Goal: Task Accomplishment & Management: Complete application form

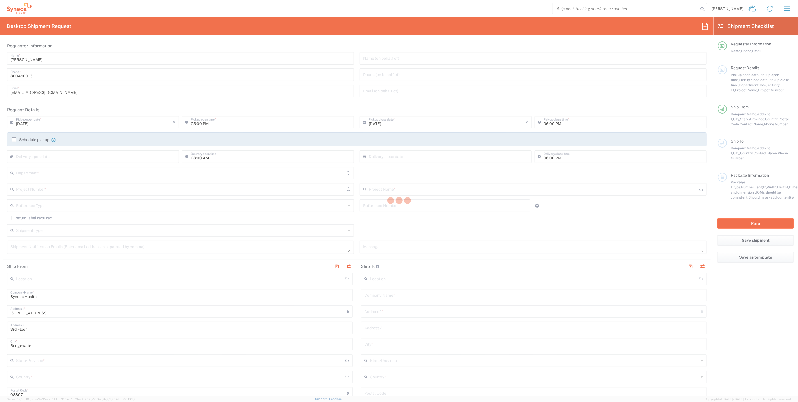
type input "4205"
type input "[US_STATE]"
type input "[GEOGRAPHIC_DATA]"
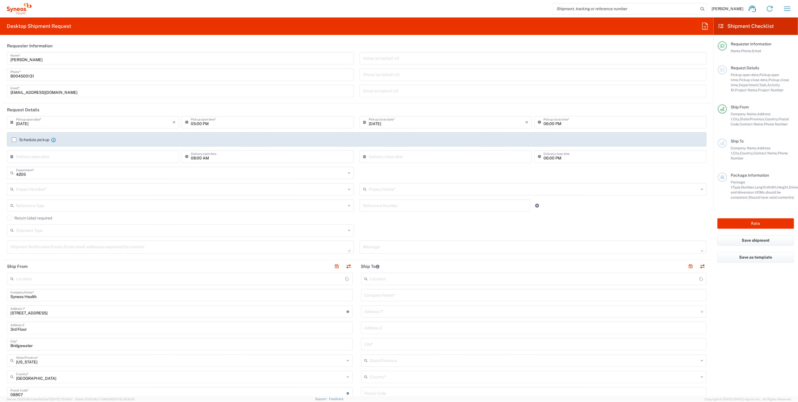
type input "Syneos Health Commercial Servi- [GEOGRAPHIC_DATA] [GEOGRAPHIC_DATA]"
drag, startPoint x: 39, startPoint y: 296, endPoint x: 2, endPoint y: 297, distance: 36.9
click at [2, 297] on form "Requester Information [PERSON_NAME] Name * [PHONE_NUMBER] Phone * [EMAIL_ADDRES…" at bounding box center [356, 217] width 713 height 356
drag, startPoint x: 37, startPoint y: 61, endPoint x: -16, endPoint y: 59, distance: 53.0
click at [0, 59] on html "[PERSON_NAME] Home Shipment estimator Shipment tracking Desktop shipment reques…" at bounding box center [399, 201] width 798 height 402
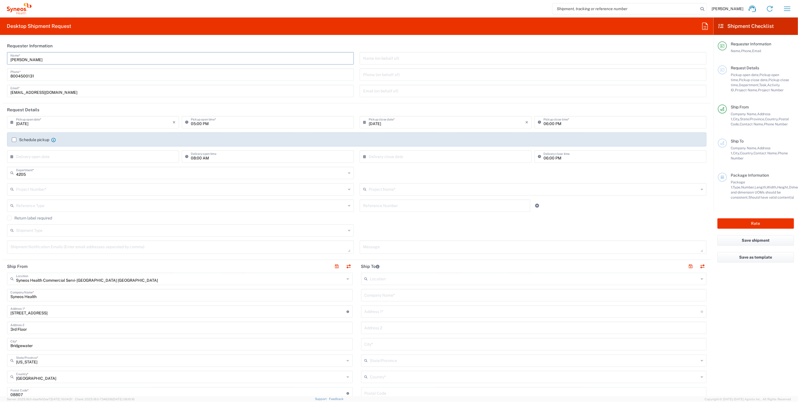
paste input "Syneos Health"
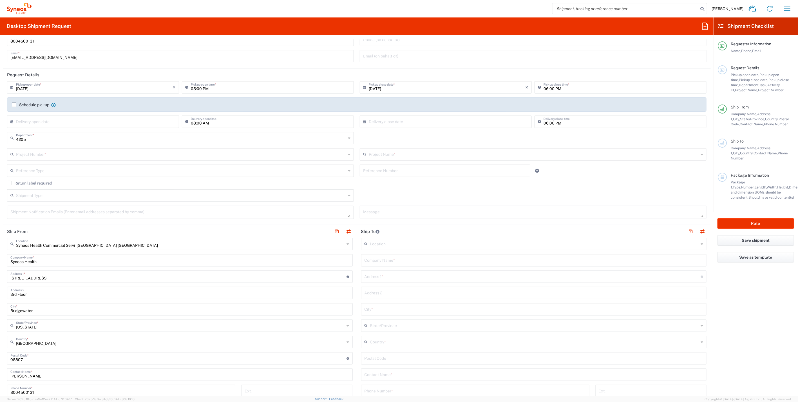
scroll to position [94, 0]
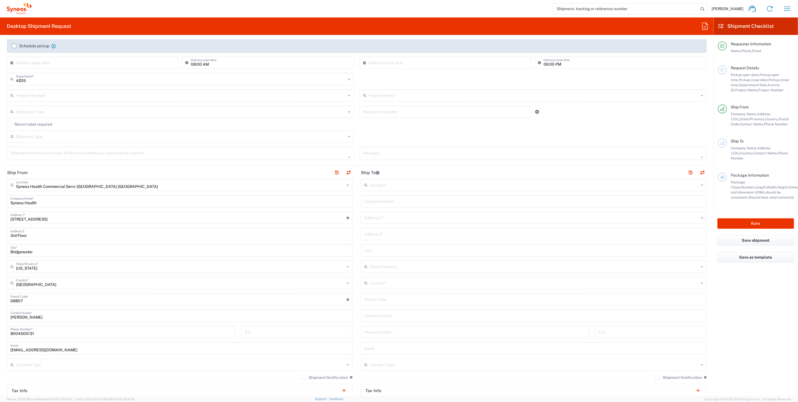
type input "Syneos Health"
drag, startPoint x: 52, startPoint y: 317, endPoint x: -24, endPoint y: 312, distance: 76.8
click at [0, 312] on html "[PERSON_NAME] Home Shipment estimator Shipment tracking Desktop shipment reques…" at bounding box center [399, 201] width 798 height 402
paste input "Syneos Health"
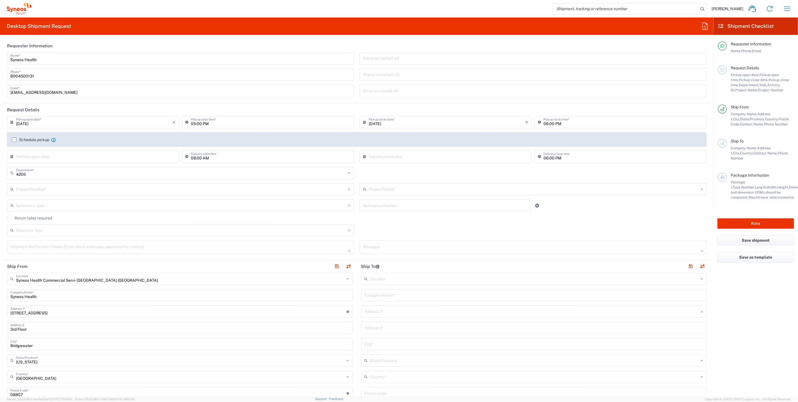
type input "Syneos Health"
click at [54, 193] on div "Project Number *" at bounding box center [180, 189] width 347 height 12
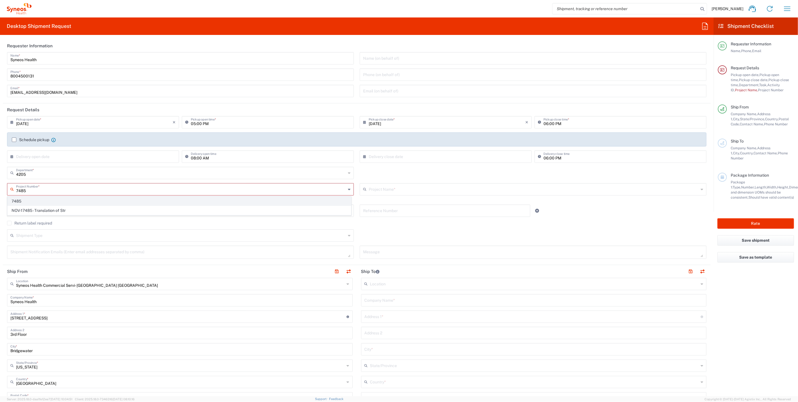
type input "7485"
click at [18, 200] on span "7485" at bounding box center [179, 201] width 343 height 9
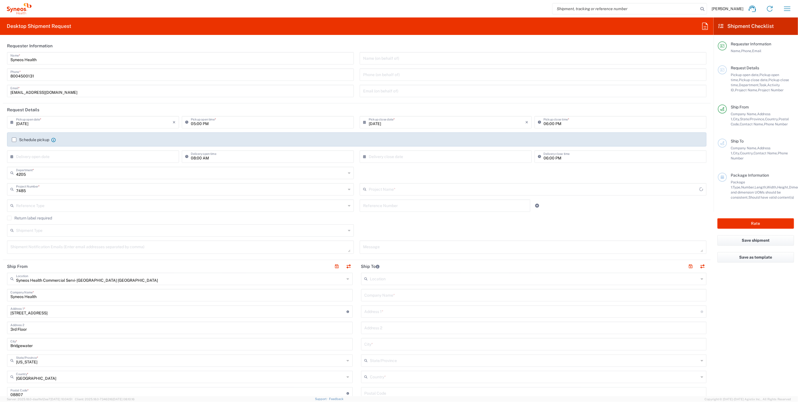
type input "EC-US-Novo Nordisk Tele Tm"
click at [390, 292] on input "text" at bounding box center [533, 295] width 339 height 10
paste input "[PERSON_NAME]"
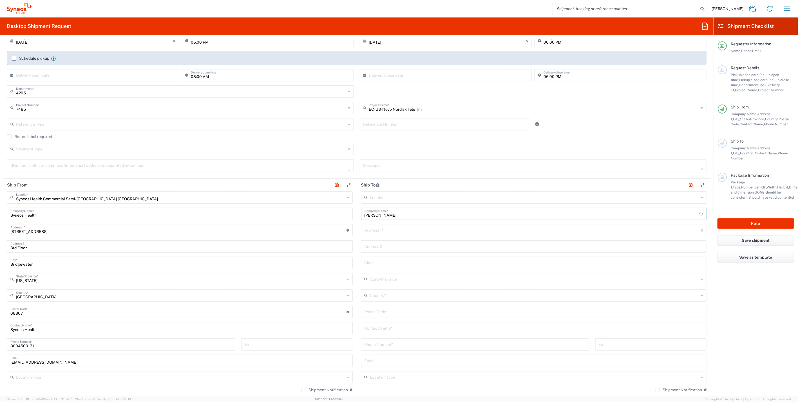
scroll to position [156, 0]
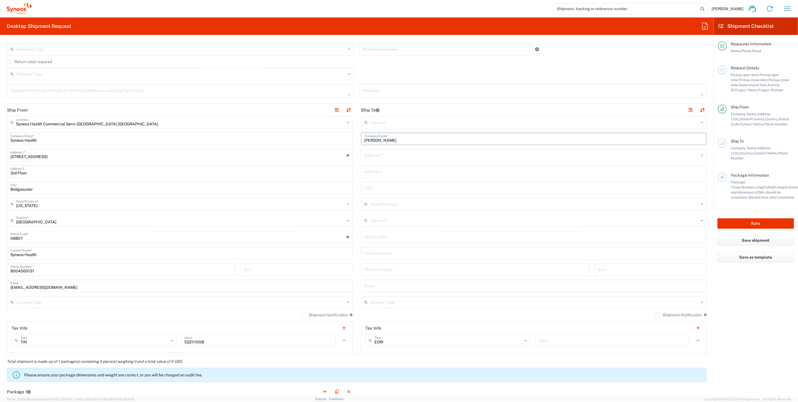
type input "[PERSON_NAME]"
click at [388, 254] on input "text" at bounding box center [533, 253] width 339 height 10
paste input "[PERSON_NAME]"
type input "[PERSON_NAME]"
click at [385, 219] on input "text" at bounding box center [534, 220] width 329 height 10
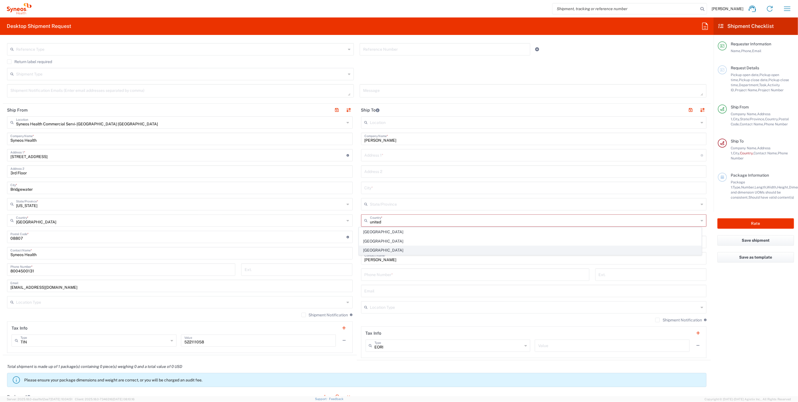
click at [381, 249] on span "[GEOGRAPHIC_DATA]" at bounding box center [530, 250] width 342 height 9
type input "[GEOGRAPHIC_DATA]"
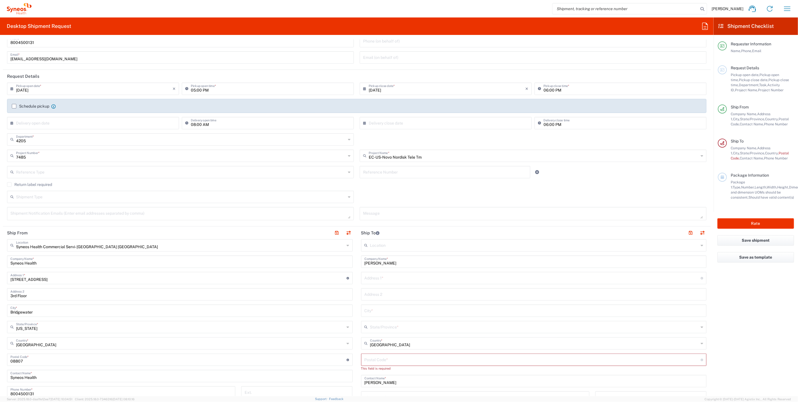
scroll to position [0, 0]
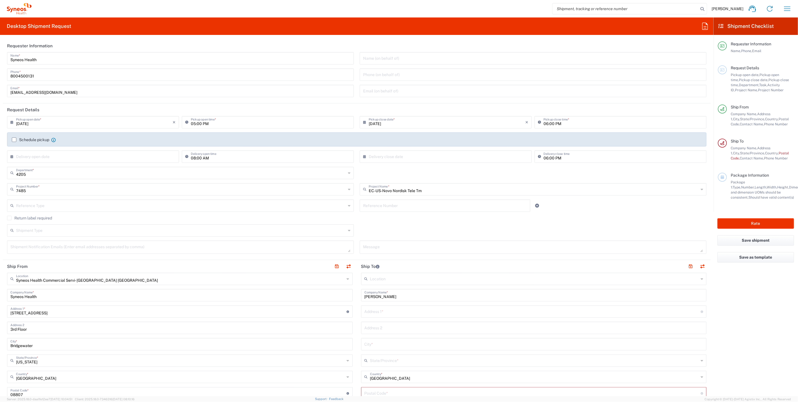
click at [9, 217] on label "Return label required" at bounding box center [29, 218] width 45 height 5
click at [9, 218] on input "Return label required" at bounding box center [9, 218] width 0 height 0
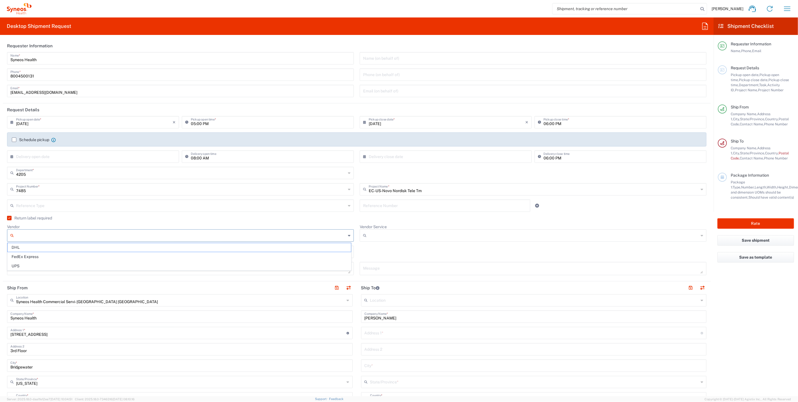
click at [37, 234] on input "Vendor" at bounding box center [181, 235] width 330 height 9
click at [26, 266] on span "UPS" at bounding box center [179, 265] width 343 height 9
type input "UPS"
click at [392, 238] on input "Vendor Service" at bounding box center [534, 235] width 330 height 9
click at [374, 248] on span "Ground" at bounding box center [529, 247] width 343 height 9
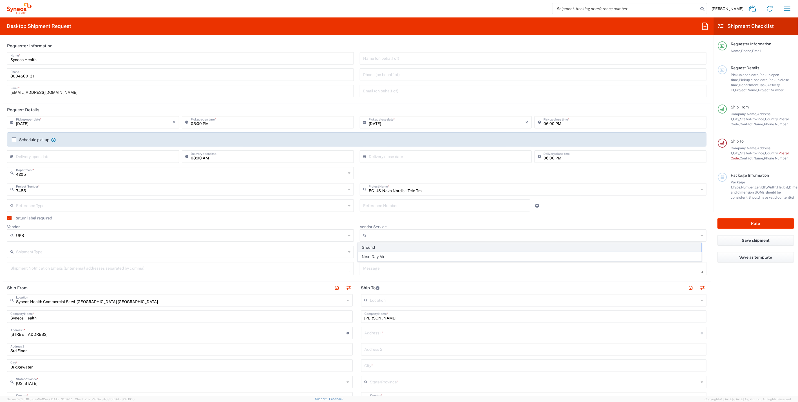
type input "Ground"
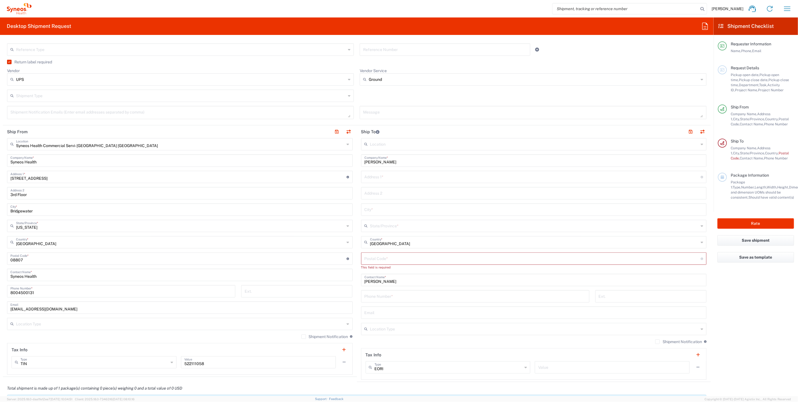
scroll to position [156, 0]
click at [397, 176] on input "text" at bounding box center [532, 176] width 336 height 10
paste input "103 Megan Circle"
type input "103 Megan Circle"
click at [392, 212] on input "text" at bounding box center [533, 209] width 339 height 10
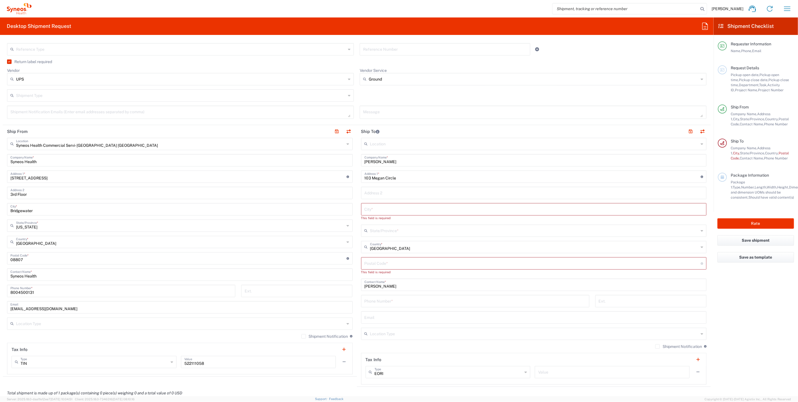
click at [382, 207] on input "text" at bounding box center [533, 209] width 339 height 10
paste input "Chalfont"
type input "Chalfont"
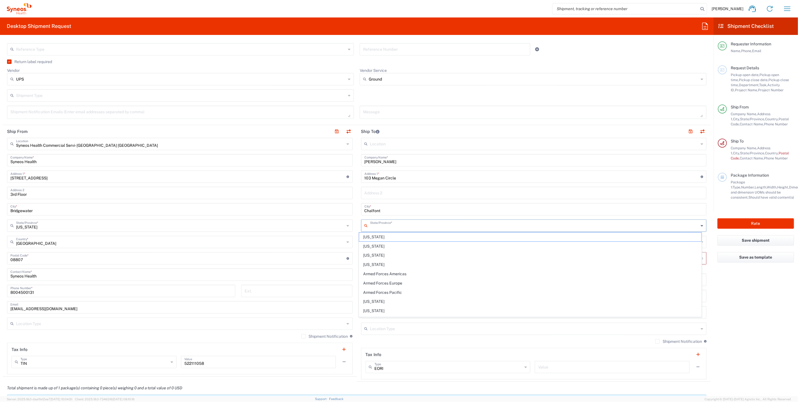
click at [389, 227] on input "text" at bounding box center [534, 225] width 329 height 10
click at [395, 236] on span "[US_STATE]" at bounding box center [530, 236] width 342 height 9
type input "[US_STATE]"
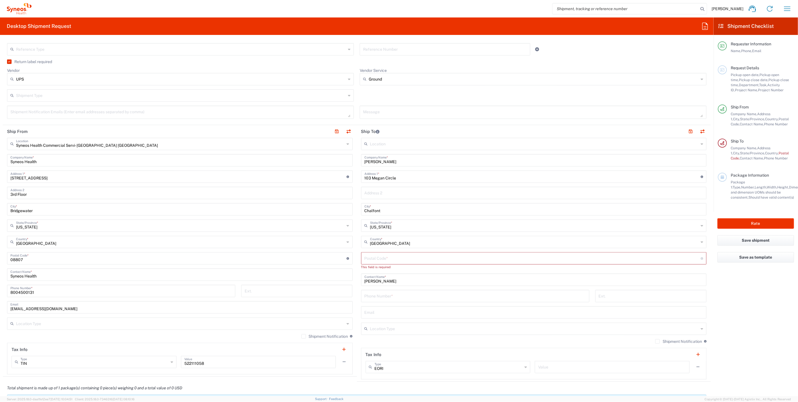
click at [389, 257] on input "undefined" at bounding box center [532, 258] width 336 height 10
paste input "18914"
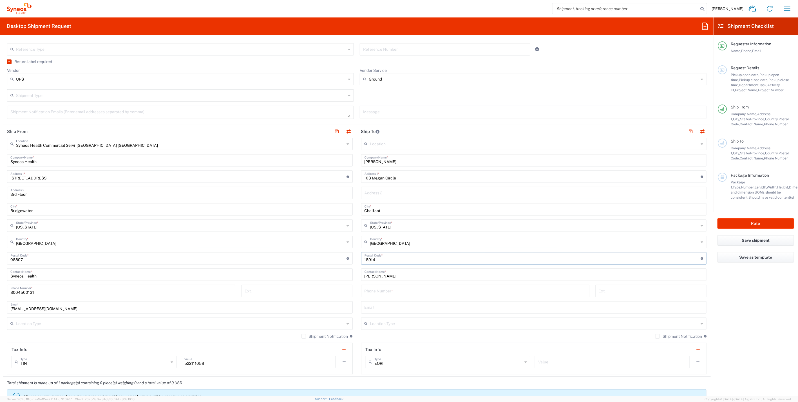
type input "18914"
click at [383, 290] on input "tel" at bounding box center [475, 290] width 222 height 10
paste input "[PHONE_NUMBER]"
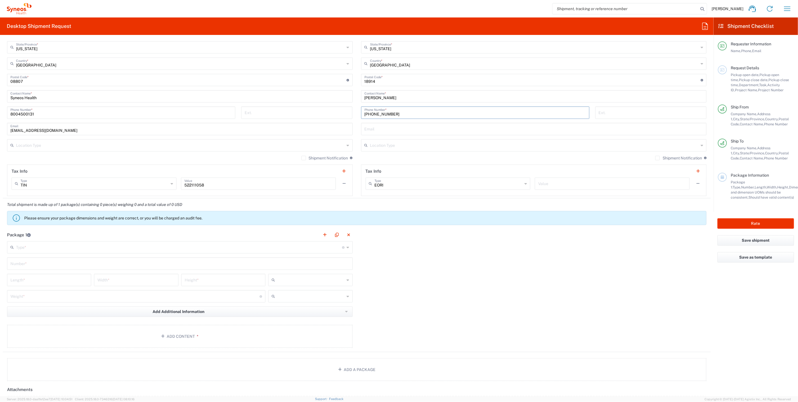
scroll to position [344, 0]
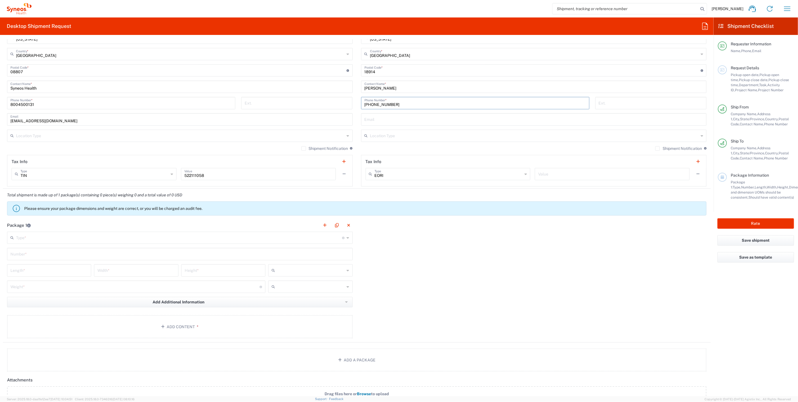
type input "[PHONE_NUMBER]"
click at [89, 239] on input "text" at bounding box center [179, 237] width 326 height 10
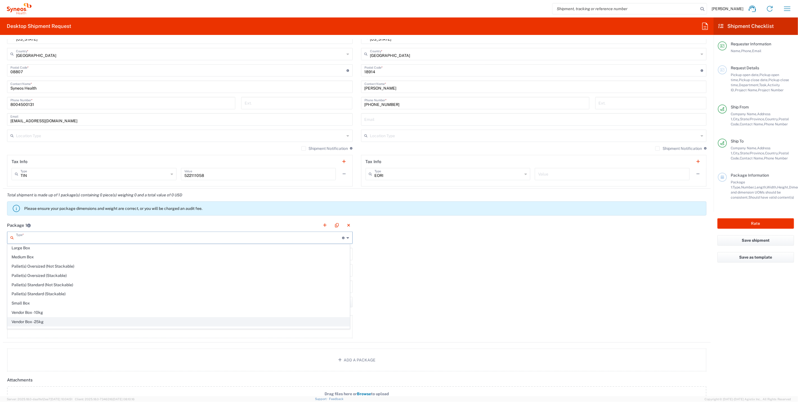
scroll to position [15, 0]
click at [42, 324] on span "Your Packaging" at bounding box center [179, 325] width 342 height 9
type input "Your Packaging"
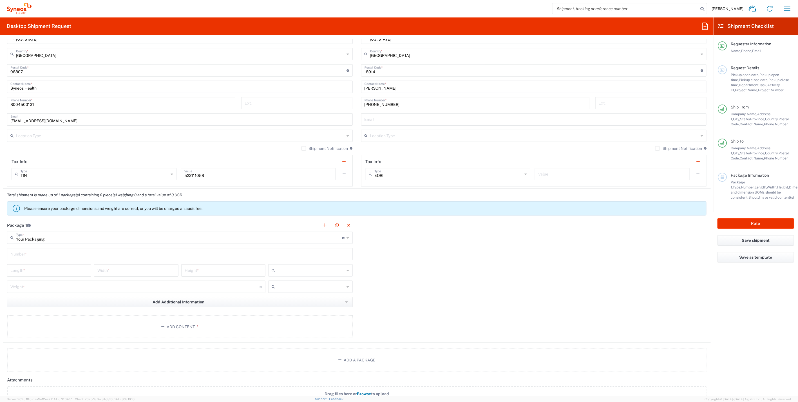
click at [32, 252] on input "text" at bounding box center [179, 254] width 339 height 10
type input "21"
type input "16"
type input "5"
type input "15"
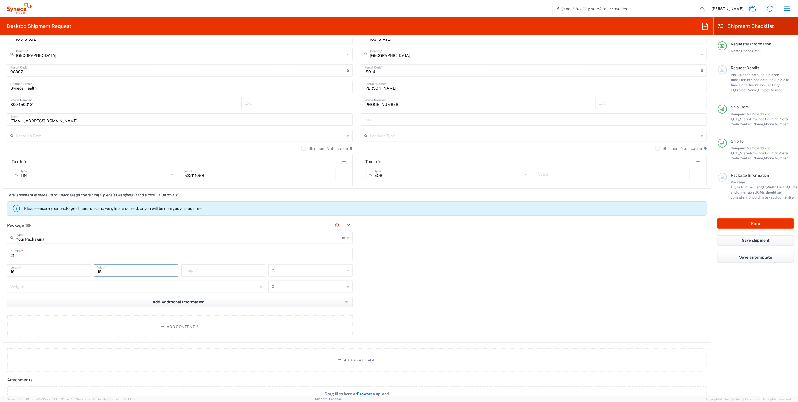
click at [229, 267] on input "number" at bounding box center [223, 270] width 77 height 10
type input "5"
drag, startPoint x: 37, startPoint y: 273, endPoint x: -5, endPoint y: 271, distance: 41.7
click at [0, 271] on html "[PERSON_NAME] Home Shipment estimator Shipment tracking Desktop shipment reques…" at bounding box center [399, 201] width 798 height 402
type input "21"
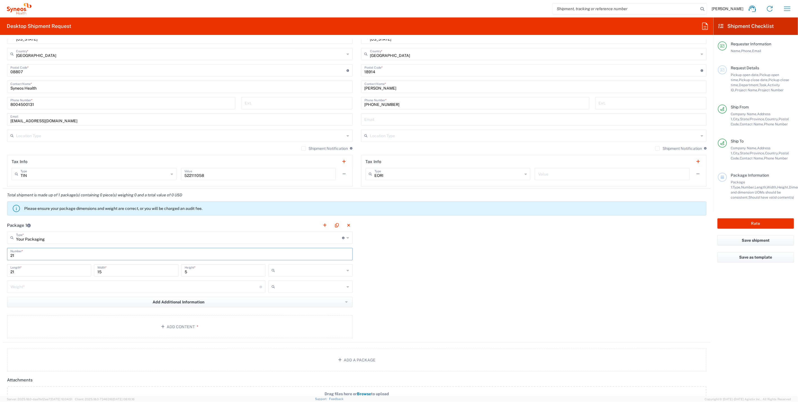
drag, startPoint x: 13, startPoint y: 255, endPoint x: 5, endPoint y: 255, distance: 7.9
click at [5, 255] on main "Your Packaging Type * Material used to package goods Envelope Large Box Medium …" at bounding box center [180, 285] width 354 height 109
type input "1"
click at [60, 283] on input "number" at bounding box center [134, 286] width 249 height 10
type input "8"
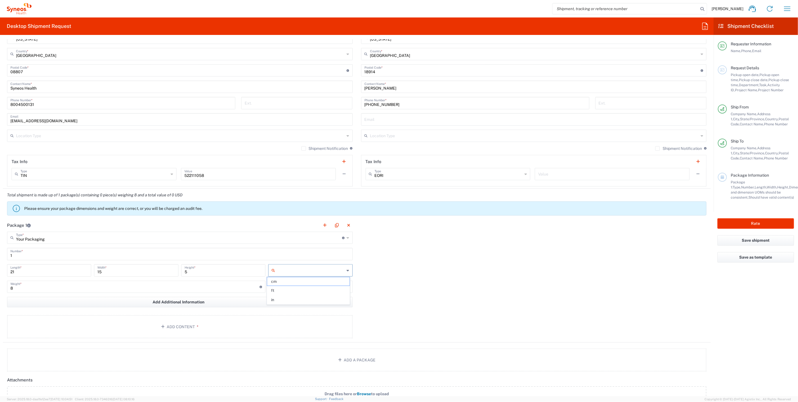
click at [294, 270] on input "text" at bounding box center [310, 270] width 67 height 9
click at [283, 298] on span "in" at bounding box center [308, 299] width 82 height 9
type input "in"
click at [287, 289] on input "text" at bounding box center [310, 286] width 67 height 9
click at [282, 307] on span "lbs" at bounding box center [308, 306] width 82 height 9
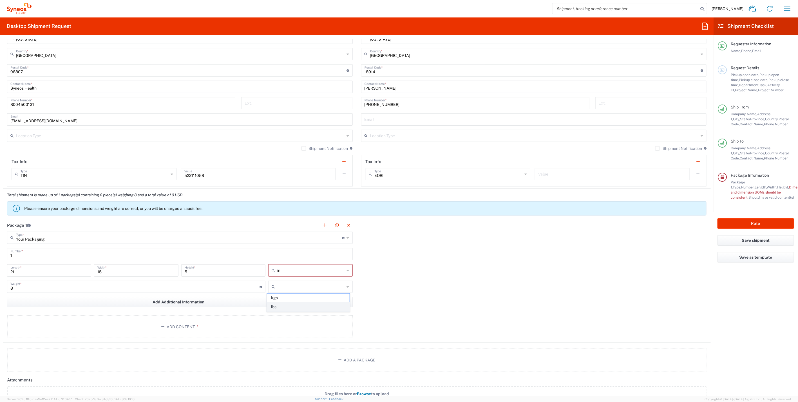
type input "lbs"
click at [222, 329] on button "Add Content *" at bounding box center [180, 326] width 346 height 23
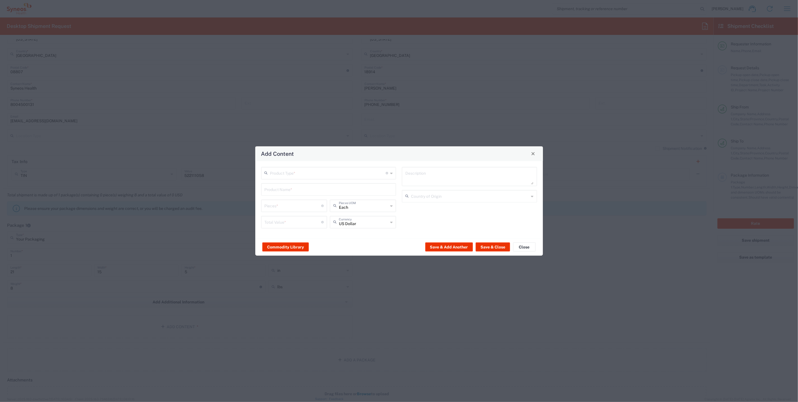
click at [307, 180] on div "Product Type * Document: Paper document generated internally by Syneos, a clien…" at bounding box center [328, 199] width 141 height 65
click at [294, 173] on input "text" at bounding box center [328, 172] width 116 height 10
click at [293, 192] on span "General Commodity" at bounding box center [329, 194] width 134 height 9
type input "General Commodity"
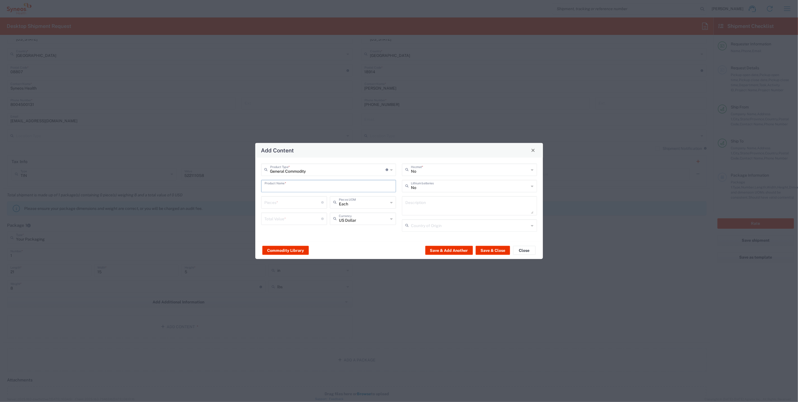
click at [296, 187] on input "text" at bounding box center [329, 185] width 128 height 10
drag, startPoint x: 291, startPoint y: 188, endPoint x: 240, endPoint y: 189, distance: 50.7
click at [240, 189] on div "Add Content General Commodity Product Type * Document: Paper document generated…" at bounding box center [399, 201] width 798 height 402
click at [305, 217] on div "ThinkPad T14 Gen 2 Laptop - 16 GB RAM" at bounding box center [329, 218] width 134 height 10
type input "ThinkPad T14 Gen 2 Laptop - 16 GB RAM"
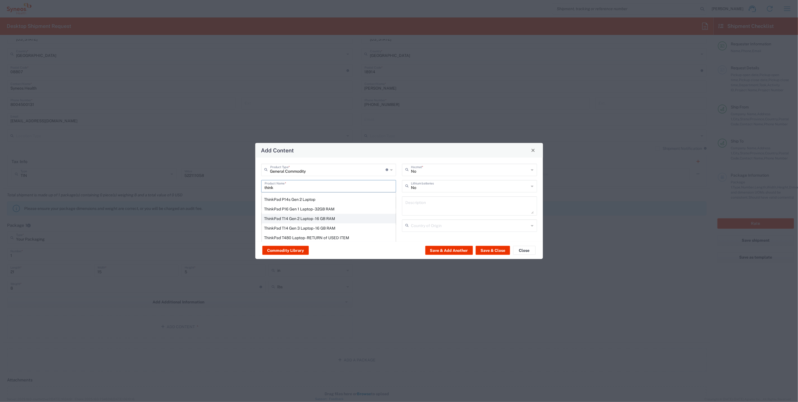
type input "1"
type textarea "Intel Core i7-1156G7 vProÂ® Processor - 14"- 16 GB RAM - 512 GB SSD"
type input "[GEOGRAPHIC_DATA]"
type input "Yes"
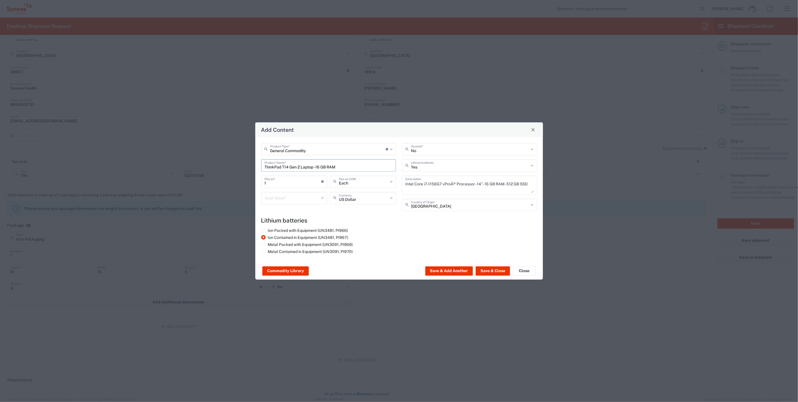
click at [386, 231] on div "Ion Packed with Equipment (UN3481, PI966) Ion Contained in Equipment (UN3481, P…" at bounding box center [328, 242] width 141 height 28
click at [486, 269] on button "Save & Close" at bounding box center [493, 270] width 34 height 9
click at [303, 201] on input "number" at bounding box center [293, 198] width 57 height 10
type input "1000"
click at [481, 267] on button "Save & Close" at bounding box center [493, 270] width 34 height 9
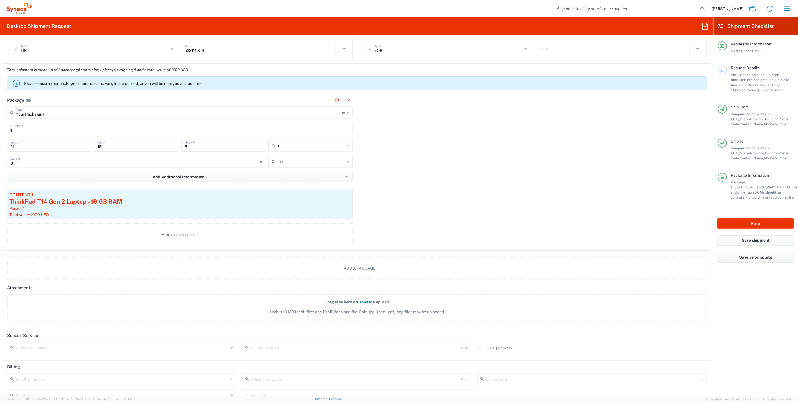
scroll to position [515, 0]
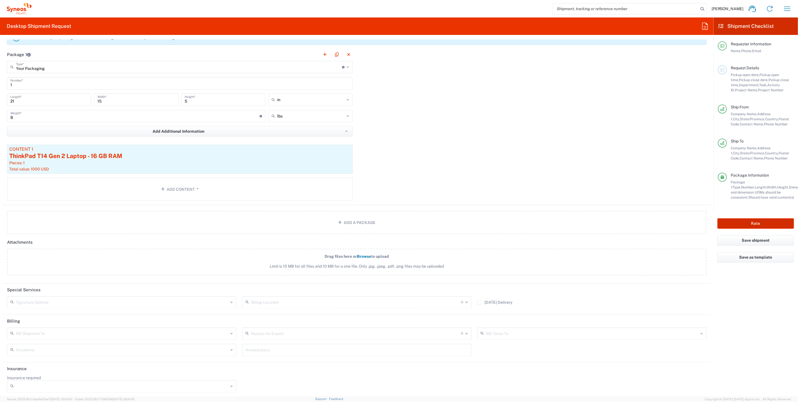
click at [746, 223] on button "Rate" at bounding box center [755, 223] width 77 height 10
type input "7485"
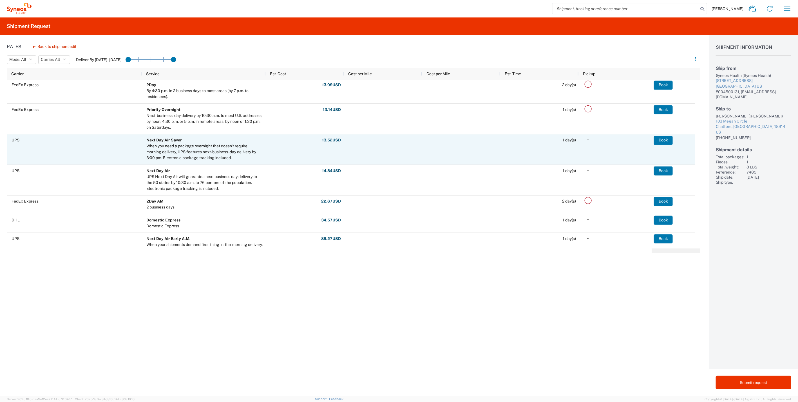
scroll to position [125, 0]
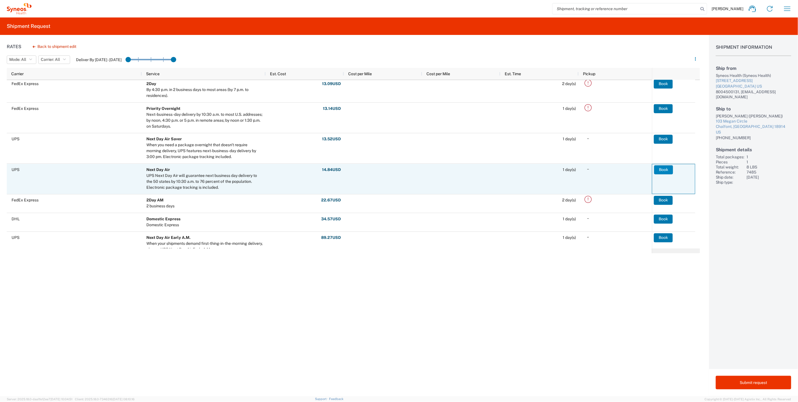
click at [661, 169] on button "Book" at bounding box center [663, 169] width 19 height 9
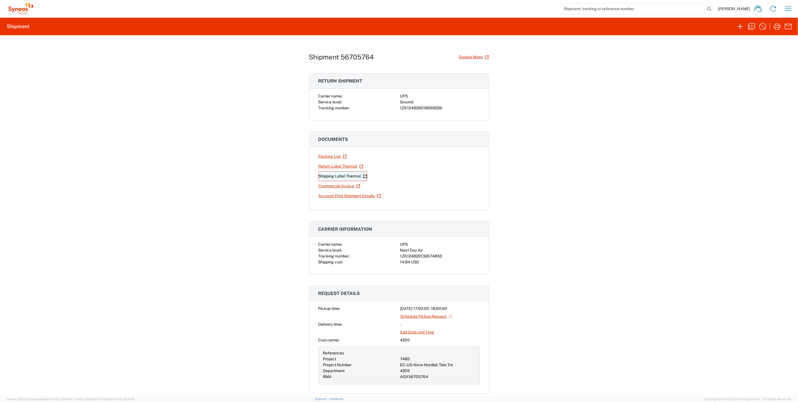
click at [339, 175] on link "Shipping Label Thermal" at bounding box center [342, 176] width 49 height 10
click at [328, 166] on link "Return Label Thermal" at bounding box center [340, 166] width 45 height 10
